Goal: Information Seeking & Learning: Find contact information

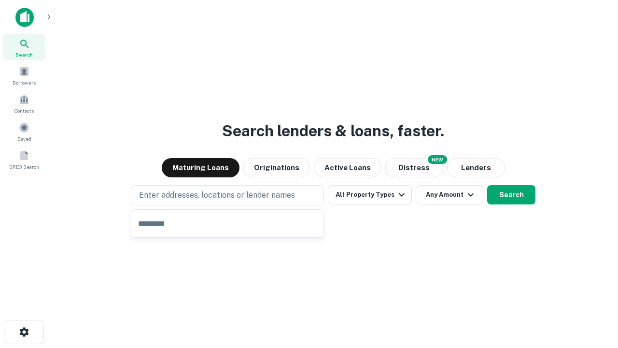
type input "**********"
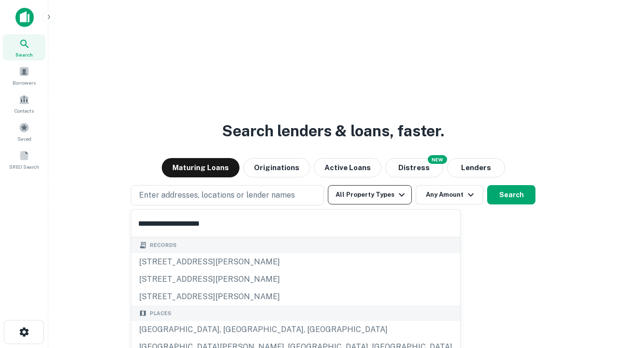
click at [231, 329] on div "[GEOGRAPHIC_DATA], [GEOGRAPHIC_DATA], [GEOGRAPHIC_DATA]" at bounding box center [295, 329] width 329 height 17
click at [370, 195] on button "All Property Types" at bounding box center [370, 194] width 84 height 19
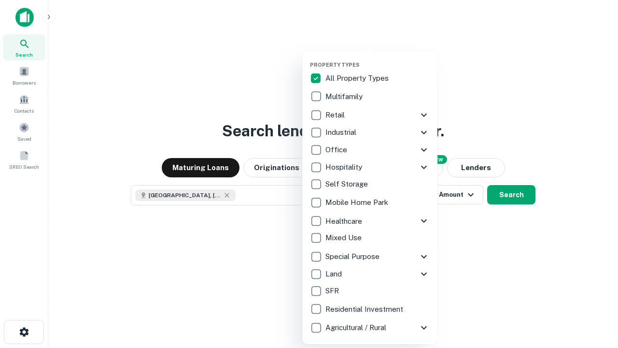
click at [378, 58] on button "button" at bounding box center [377, 58] width 135 height 0
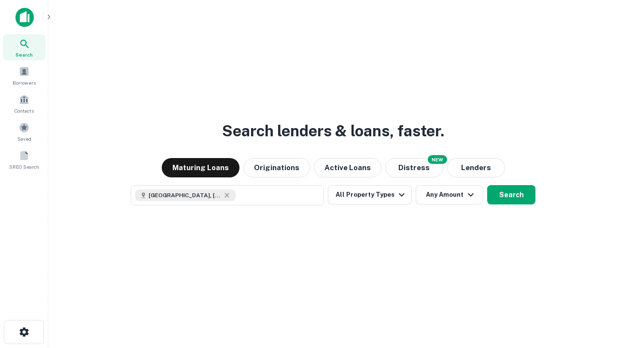
scroll to position [15, 0]
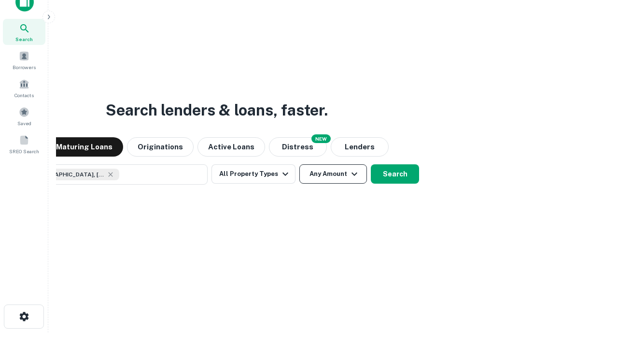
click at [299, 164] on button "Any Amount" at bounding box center [333, 173] width 68 height 19
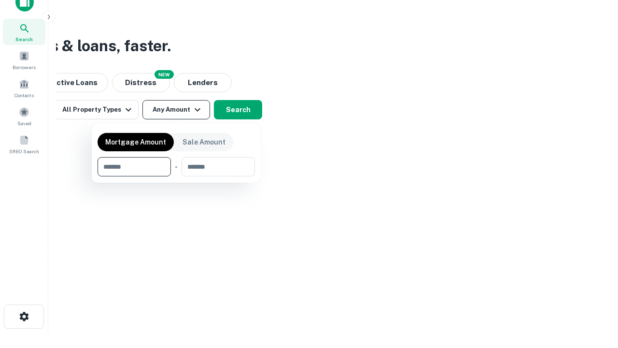
type input "*******"
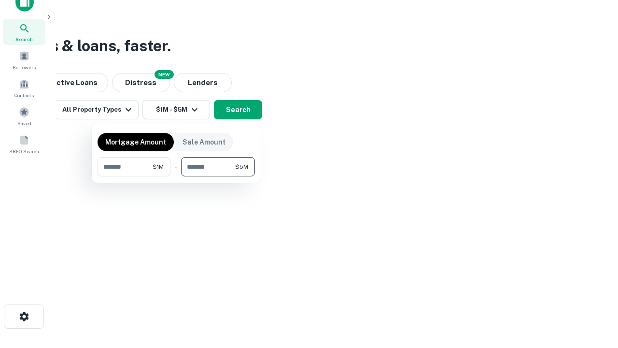
type input "*******"
click at [176, 176] on button "button" at bounding box center [176, 176] width 157 height 0
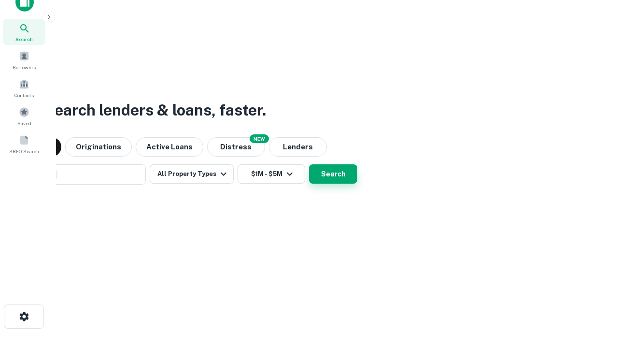
click at [309, 164] on button "Search" at bounding box center [333, 173] width 48 height 19
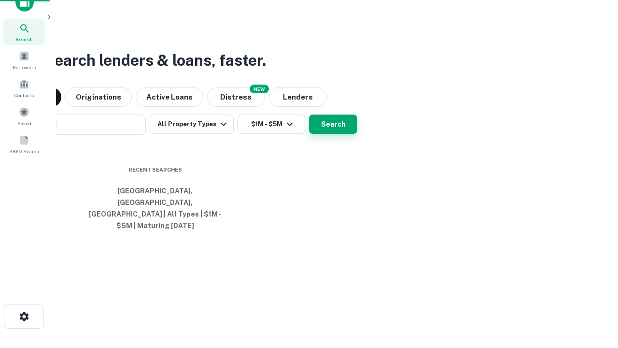
scroll to position [31, 273]
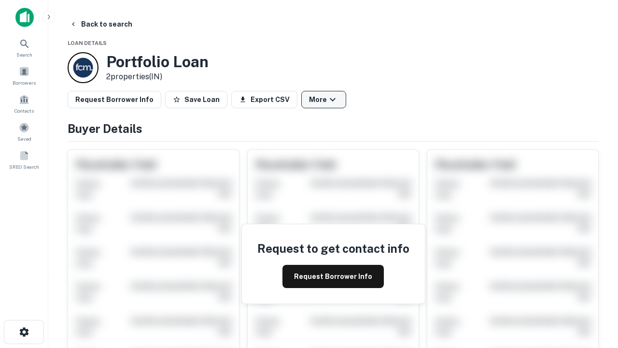
click at [323, 99] on button "More" at bounding box center [323, 99] width 45 height 17
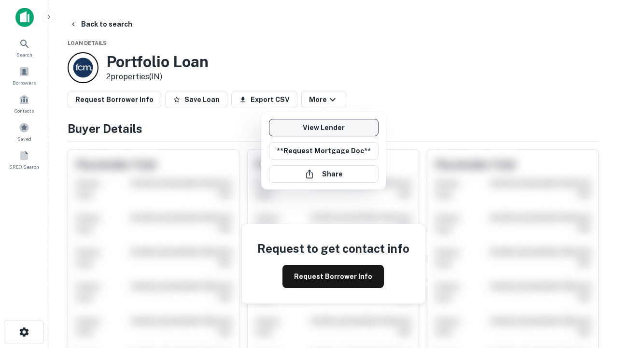
click at [323, 127] on link "View Lender" at bounding box center [324, 127] width 110 height 17
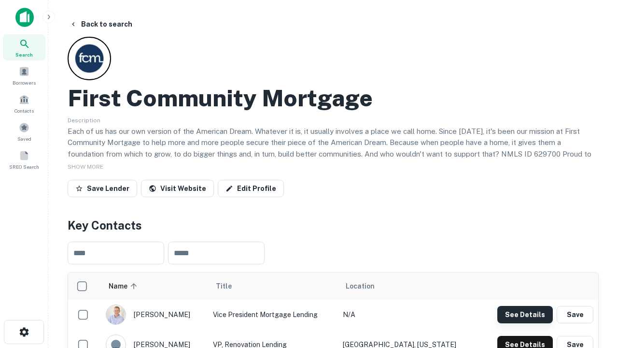
click at [525, 314] on button "See Details" at bounding box center [525, 314] width 56 height 17
click at [24, 332] on icon "button" at bounding box center [24, 332] width 12 height 12
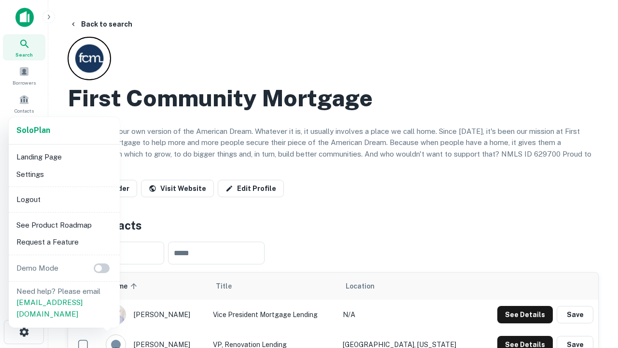
click at [64, 199] on li "Logout" at bounding box center [64, 199] width 103 height 17
